Goal: Information Seeking & Learning: Learn about a topic

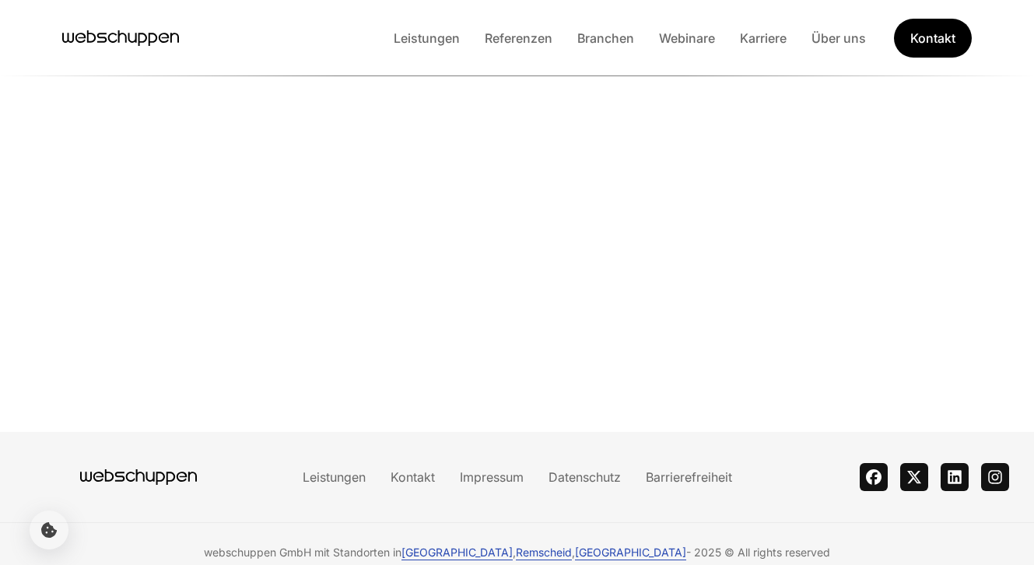
scroll to position [3760, 0]
click at [479, 468] on link "Impressum" at bounding box center [491, 476] width 89 height 16
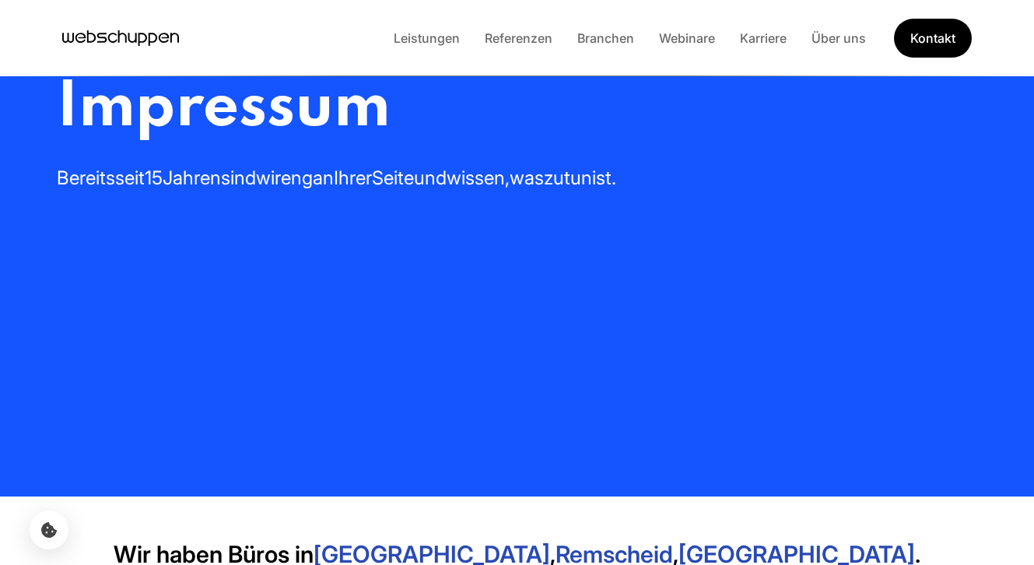
scroll to position [0, 0]
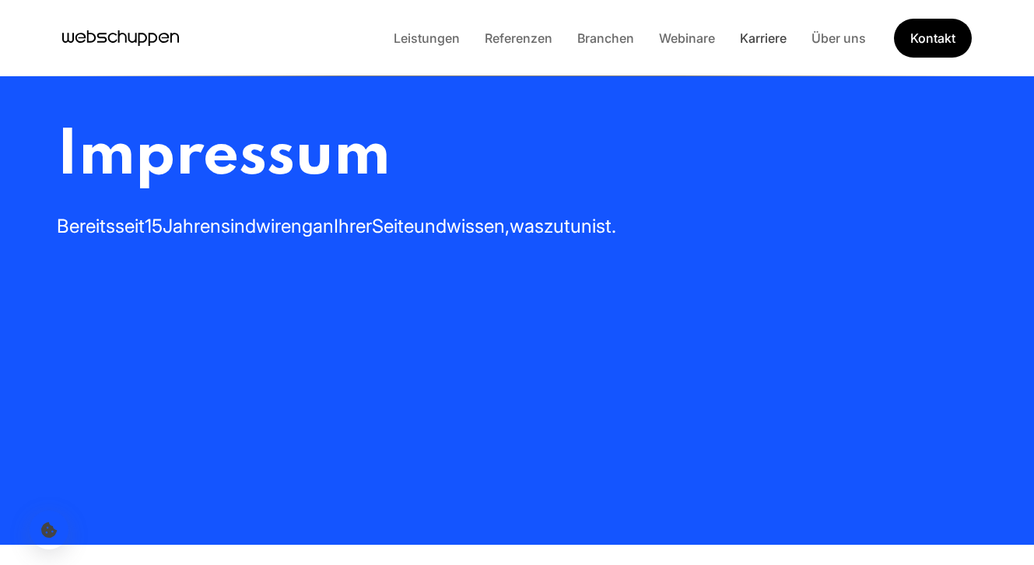
click at [781, 42] on link "Karriere" at bounding box center [764, 38] width 72 height 16
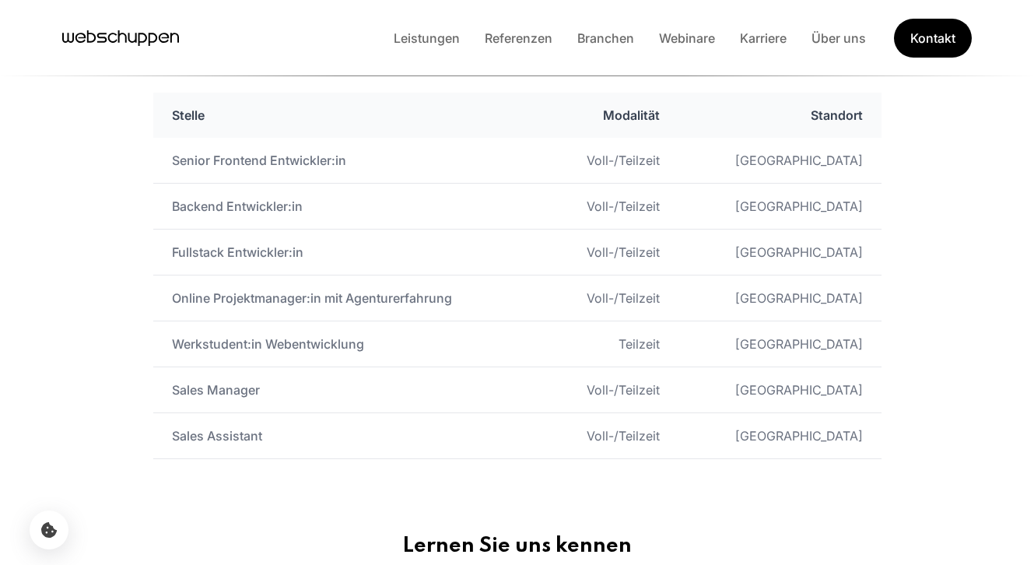
scroll to position [892, 0]
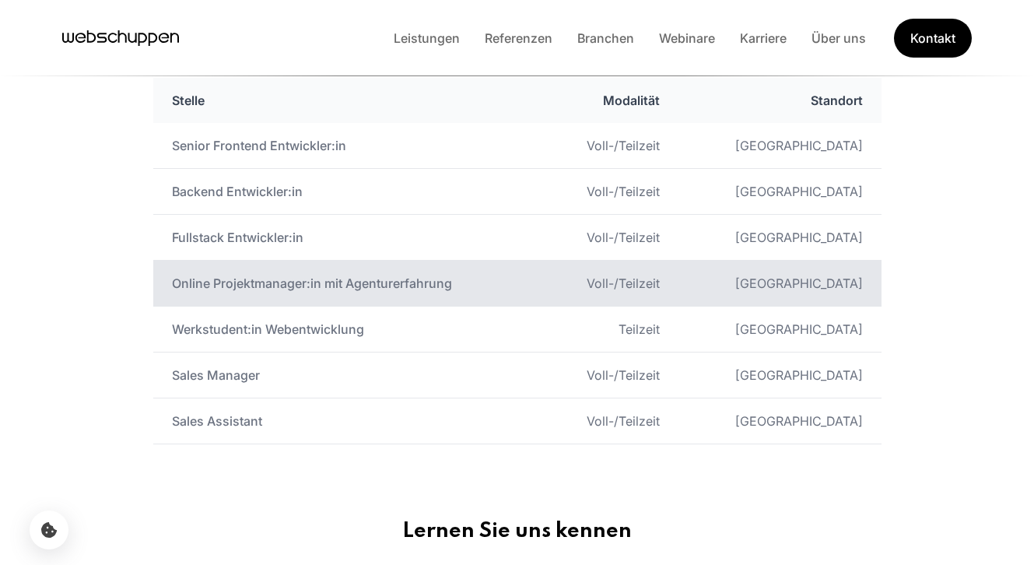
click at [279, 292] on td "Online Projektmanager:in mit Agenturerfahrung" at bounding box center [348, 284] width 390 height 46
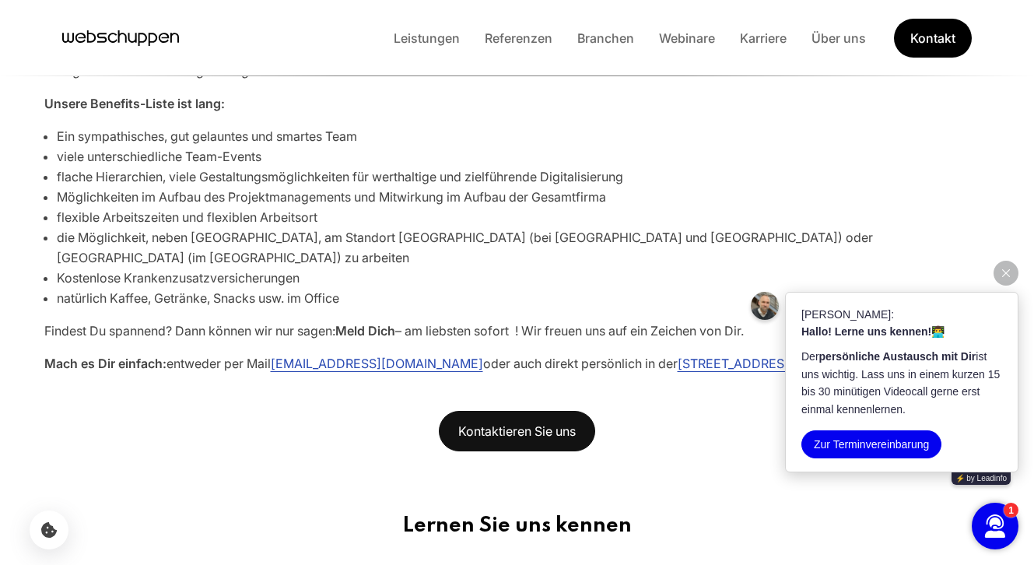
scroll to position [975, 0]
click at [1013, 273] on button "button" at bounding box center [1006, 273] width 25 height 25
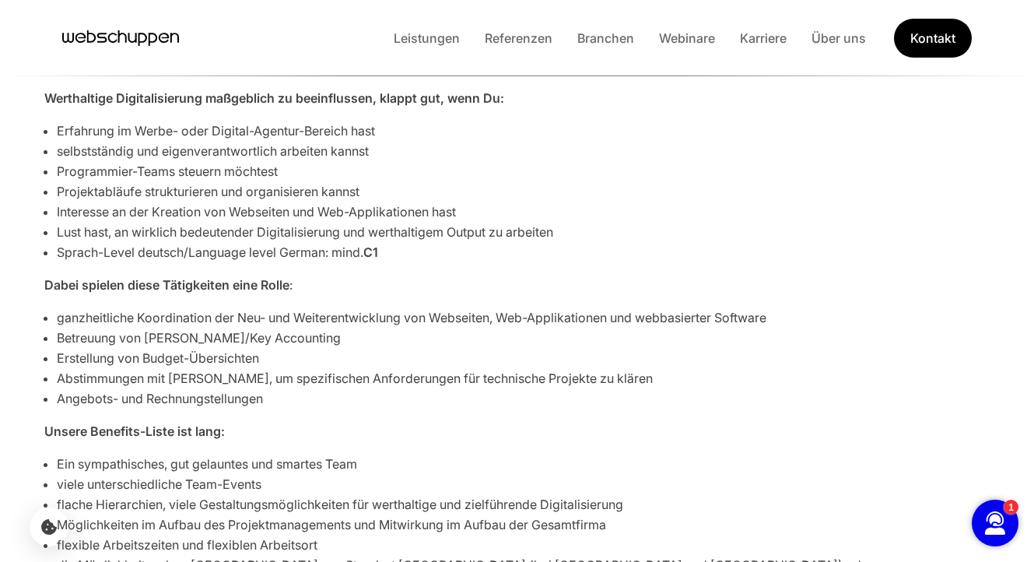
scroll to position [652, 0]
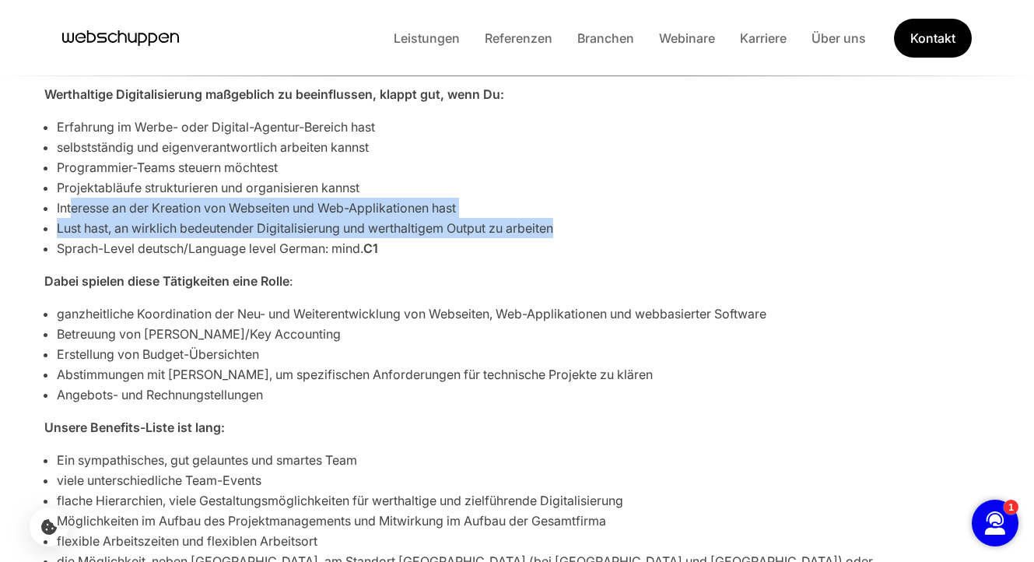
drag, startPoint x: 570, startPoint y: 228, endPoint x: 70, endPoint y: 204, distance: 501.0
click at [71, 204] on ul "Erfahrung im Werbe- oder Digital-Agentur-Bereich hast selbstständig und eigenve…" at bounding box center [524, 188] width 934 height 142
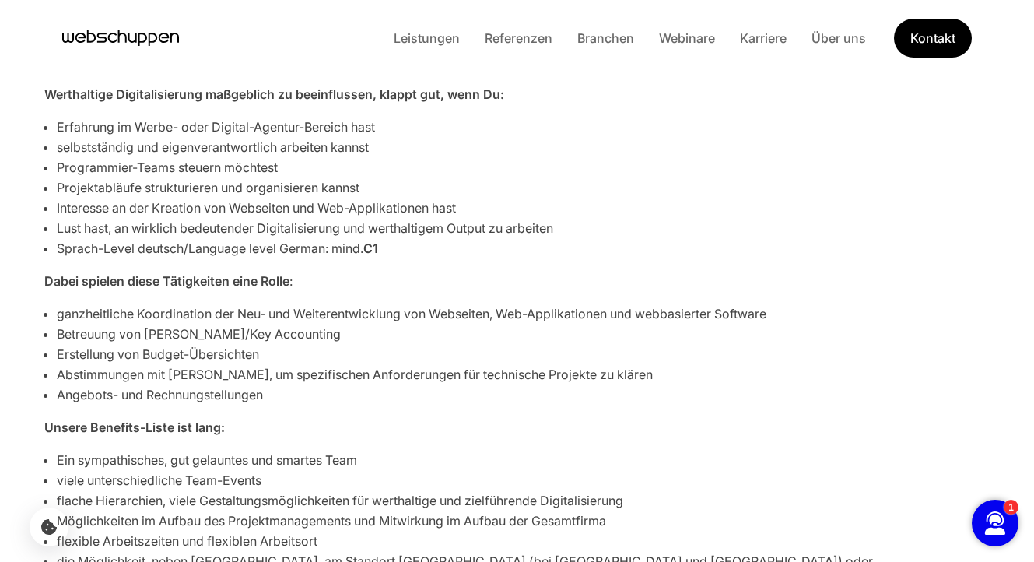
click at [545, 241] on li "Sprach-Level deutsch/Language level German: mind. C1" at bounding box center [524, 248] width 934 height 20
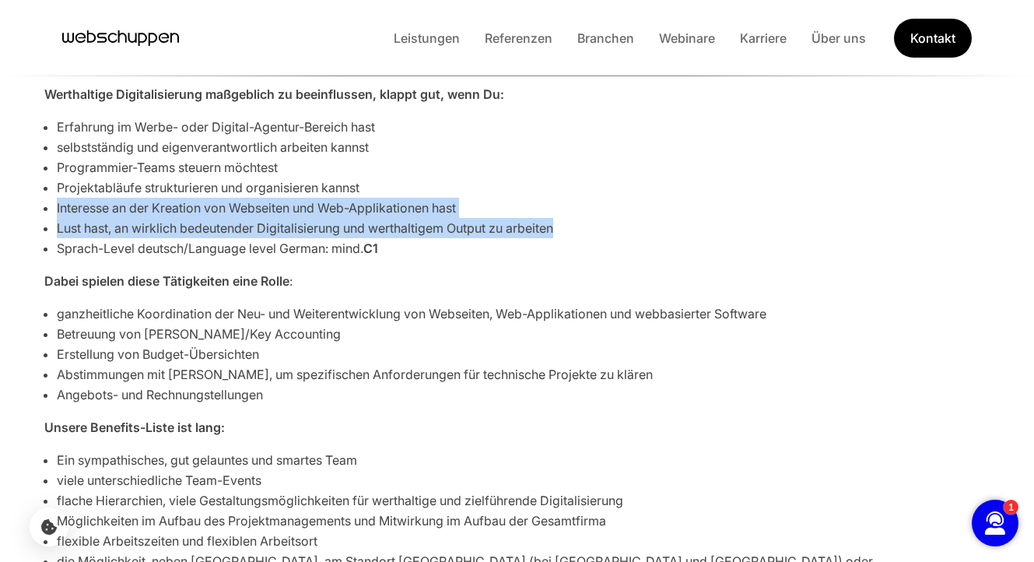
drag, startPoint x: 567, startPoint y: 228, endPoint x: 54, endPoint y: 200, distance: 513.6
click at [54, 200] on div "Erfahrung im Werbe- oder Digital-Agentur-Bereich hast selbstständig und eigenve…" at bounding box center [517, 188] width 946 height 142
copy ul "Interesse an der Kreation von Webseiten und Web-Applikationen hast Lust hast, a…"
